Goal: Information Seeking & Learning: Check status

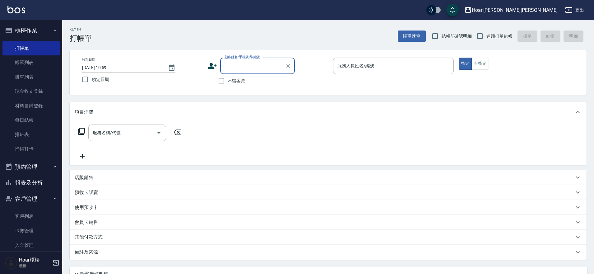
scroll to position [5, 0]
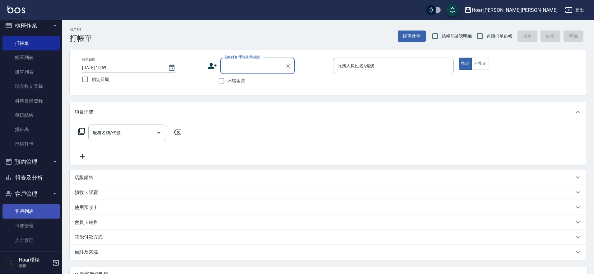
click at [24, 208] on link "客戶列表" at bounding box center [30, 211] width 57 height 14
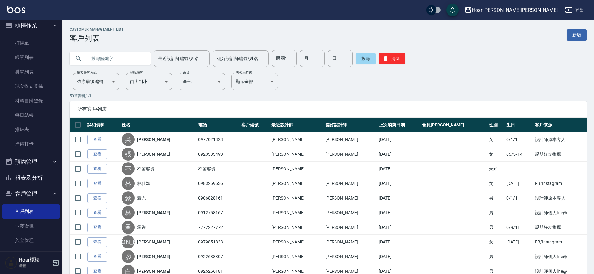
click at [133, 53] on input "text" at bounding box center [116, 58] width 59 height 17
type input "f"
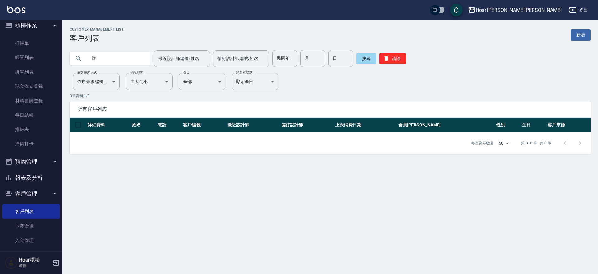
type input "群"
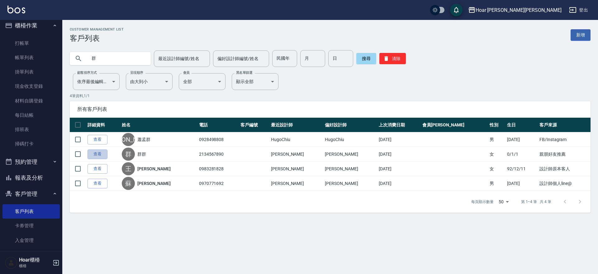
click at [91, 155] on link "查看" at bounding box center [97, 154] width 20 height 10
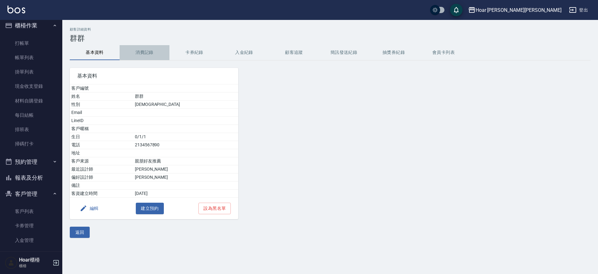
click at [147, 51] on button "消費記錄" at bounding box center [145, 52] width 50 height 15
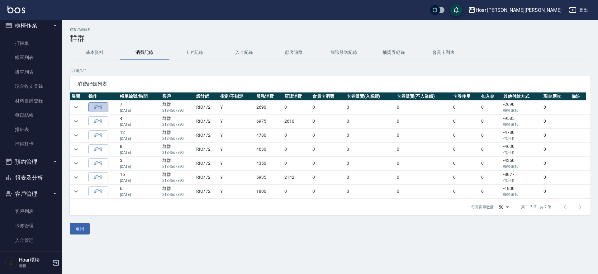
click at [107, 108] on link "詳情" at bounding box center [98, 107] width 20 height 10
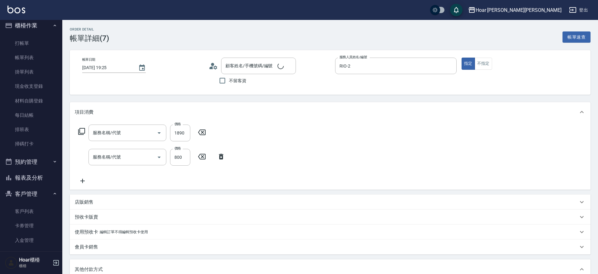
type input "2025/05/23 19:25"
type input "RIO-2"
type input "黑曜光M(606)"
type input "燙髮（局）(303)"
type input "群群/2134567890/"
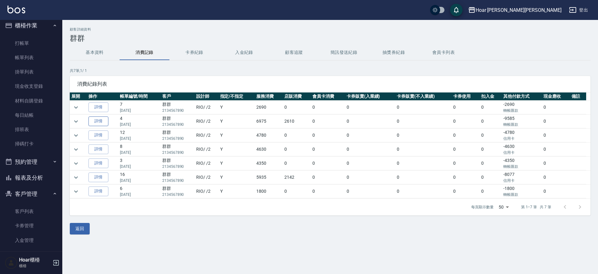
click at [101, 124] on link "詳情" at bounding box center [98, 121] width 20 height 10
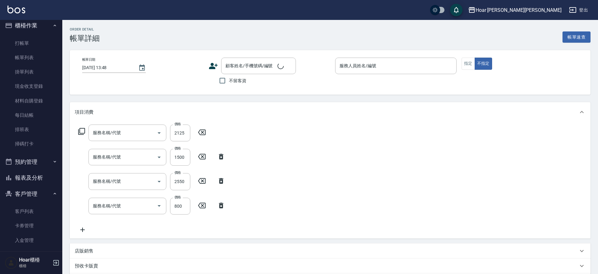
type input "2025/05/03 20:06"
type input "RIO-2"
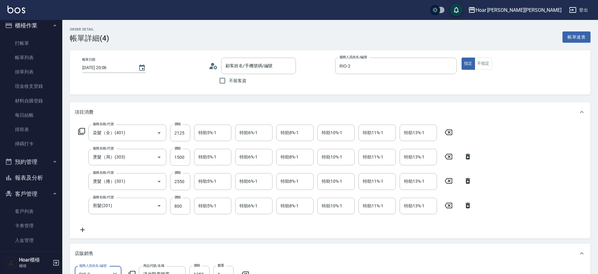
type input "染髮（全）(401)"
type input "燙髮（局）(303)"
type input "燙髮（捲）(301)"
type input "剪髮(201)"
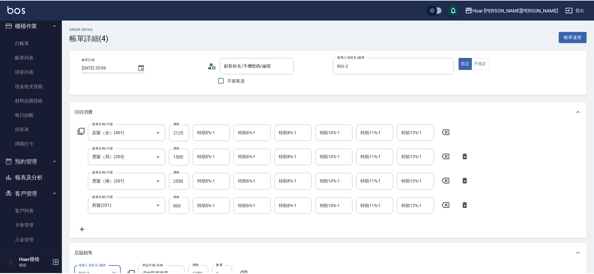
scroll to position [11, 0]
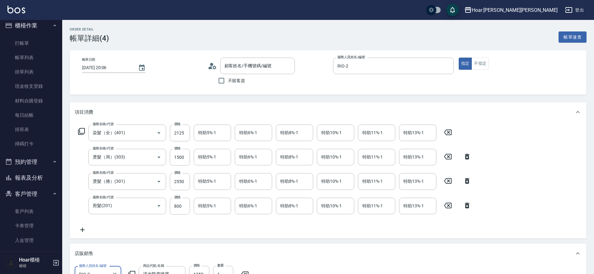
type input "群群/2134567890/"
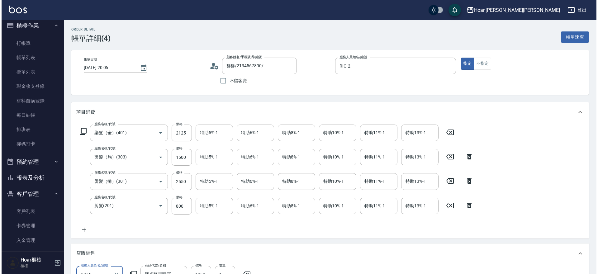
scroll to position [6, 0]
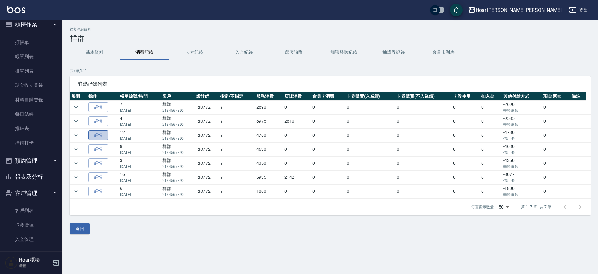
click at [98, 138] on link "詳情" at bounding box center [98, 135] width 20 height 10
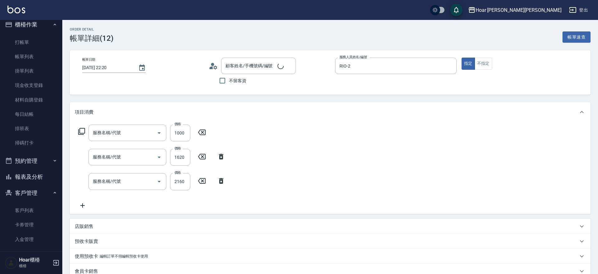
type input "2025/01/20 22:20"
type input "RIO-2"
type input "燙髮（局）(303)"
type input "黑曜光L(607)"
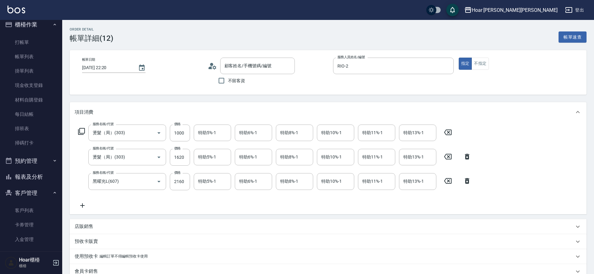
type input "群群/2134567890/"
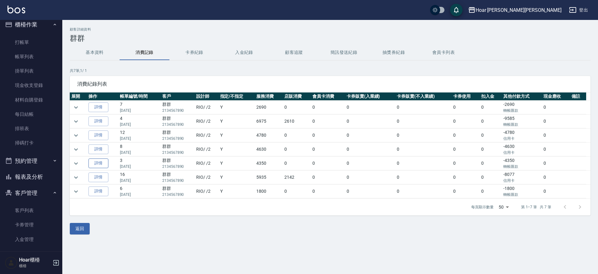
click at [101, 161] on link "詳情" at bounding box center [98, 163] width 20 height 10
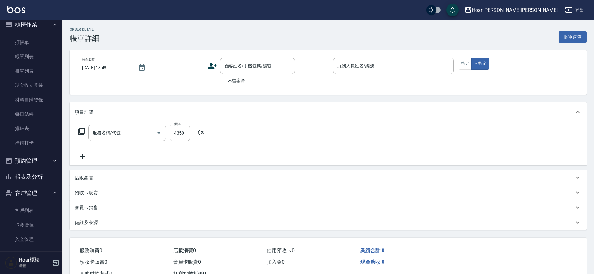
type input "2024/10/25 17:21"
type input "RIO-2"
type input "燙髮（捲）(301)"
type input "群群/2134567890/"
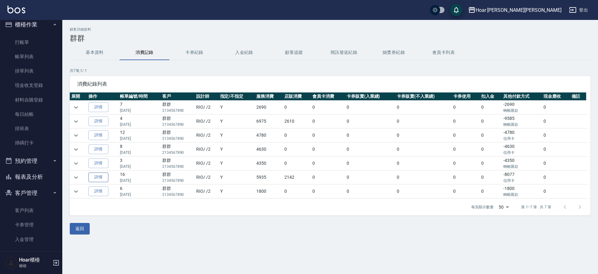
click at [99, 176] on link "詳情" at bounding box center [98, 177] width 20 height 10
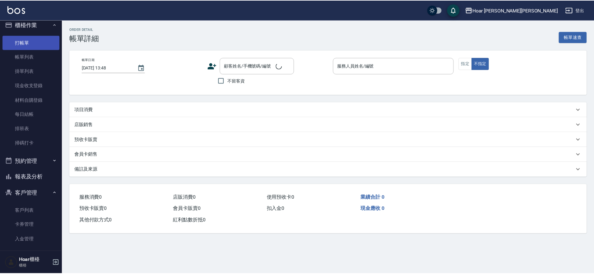
scroll to position [11, 0]
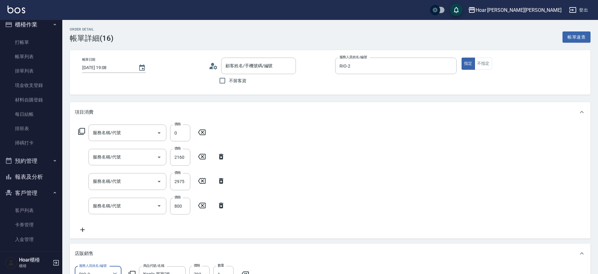
type input "2024/09/21 19:08"
type input "RIO-2"
type input "3點(P3)"
type input "黑曜光M(606)"
type input "燙髮（局）(303)"
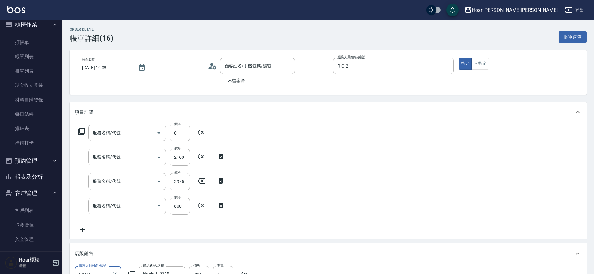
type input "剪髮(201)"
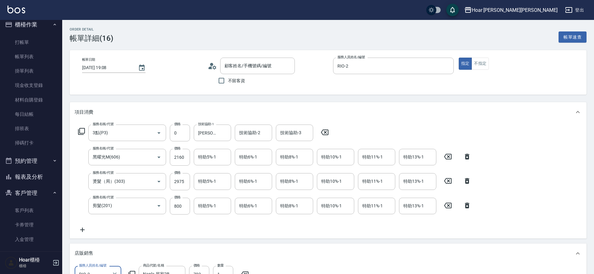
type input "群群/2134567890/"
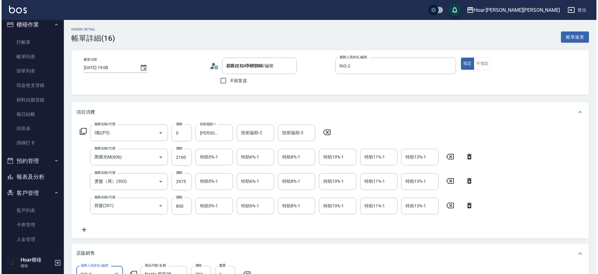
scroll to position [0, 0]
